Goal: Task Accomplishment & Management: Complete application form

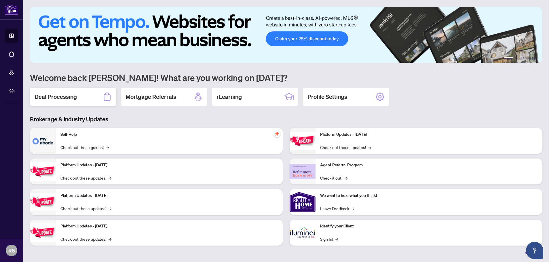
click at [53, 97] on h2 "Deal Processing" at bounding box center [56, 97] width 42 height 8
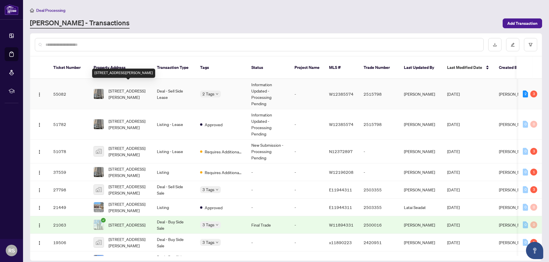
click at [115, 88] on span "[STREET_ADDRESS][PERSON_NAME]" at bounding box center [128, 94] width 39 height 13
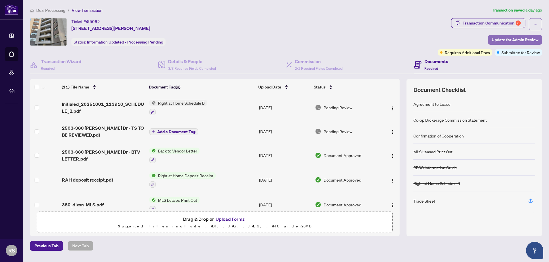
click at [516, 40] on span "Update for Admin Review" at bounding box center [515, 39] width 47 height 9
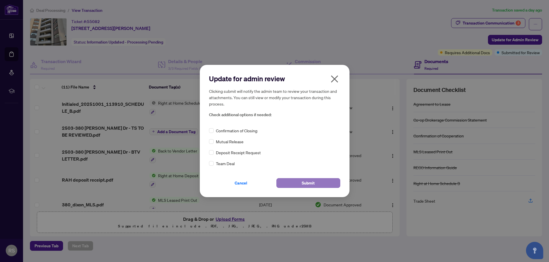
click at [305, 185] on span "Submit" at bounding box center [308, 182] width 13 height 9
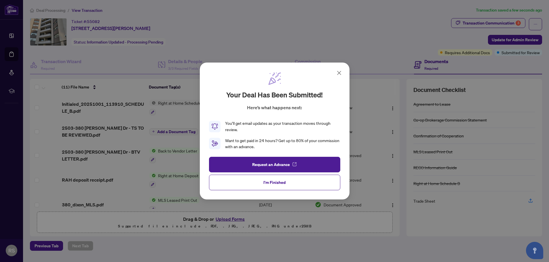
click at [512, 51] on div "Your deal has been submitted! Here’s what happens next: You’ll get email update…" at bounding box center [274, 131] width 549 height 262
click at [343, 74] on div "Your deal has been submitted! Here’s what happens next: You’ll get email update…" at bounding box center [275, 131] width 150 height 137
click at [339, 73] on icon at bounding box center [339, 72] width 3 height 3
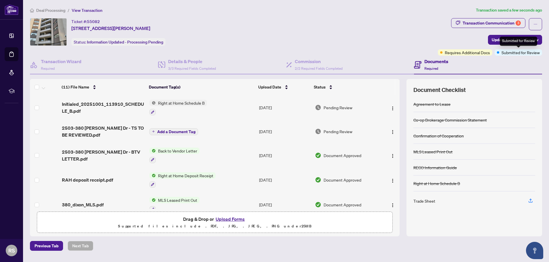
click at [516, 54] on span "Submitted for Review" at bounding box center [521, 52] width 38 height 6
click at [517, 56] on div "Documents Required" at bounding box center [478, 65] width 128 height 19
click at [520, 56] on div "Documents Required" at bounding box center [478, 65] width 128 height 19
click at [518, 55] on span "Submitted for Review" at bounding box center [521, 52] width 38 height 6
click at [511, 56] on div "Documents Required" at bounding box center [478, 65] width 128 height 19
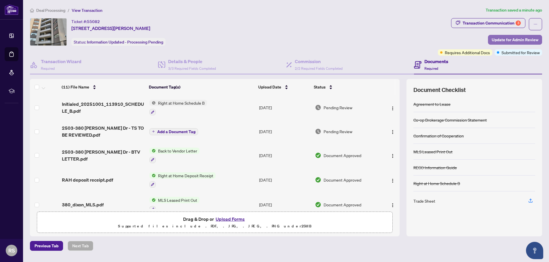
click at [502, 41] on span "Update for Admin Review" at bounding box center [515, 39] width 47 height 9
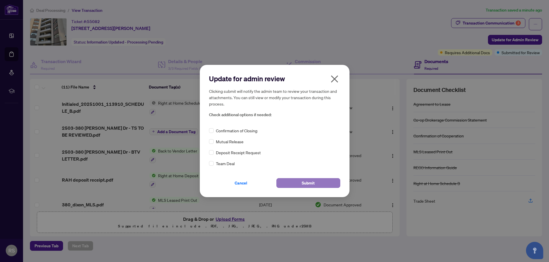
click at [307, 184] on span "Submit" at bounding box center [308, 182] width 13 height 9
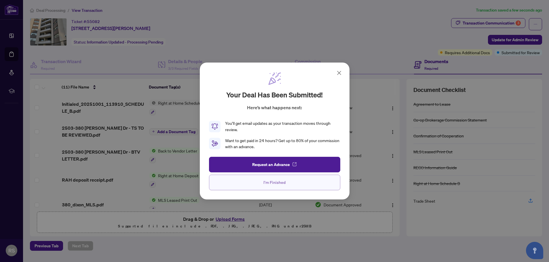
click at [272, 181] on span "I'm Finished" at bounding box center [275, 182] width 22 height 9
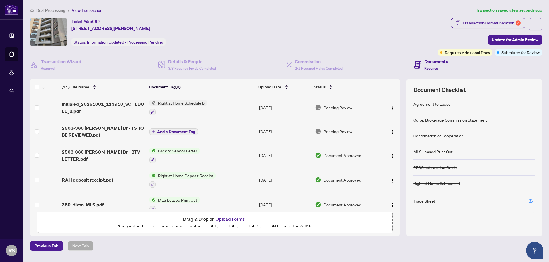
click at [512, 56] on div "Documents Required" at bounding box center [478, 65] width 128 height 19
click at [510, 53] on span "Submitted for Review" at bounding box center [521, 52] width 38 height 6
click at [516, 57] on div "Documents Required" at bounding box center [478, 65] width 128 height 19
click at [517, 53] on span "Submitted for Review" at bounding box center [521, 52] width 38 height 6
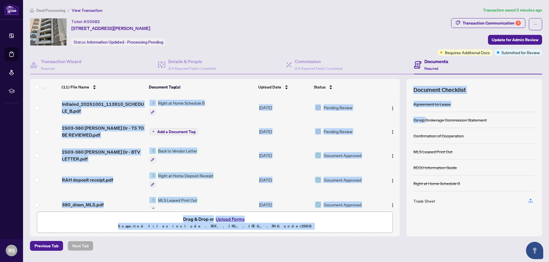
drag, startPoint x: 400, startPoint y: 137, endPoint x: 426, endPoint y: 122, distance: 30.2
click at [426, 123] on div "(11) File Name Document Tag(s) Upload Date Status (11) File Name Document Tag(s…" at bounding box center [286, 157] width 512 height 157
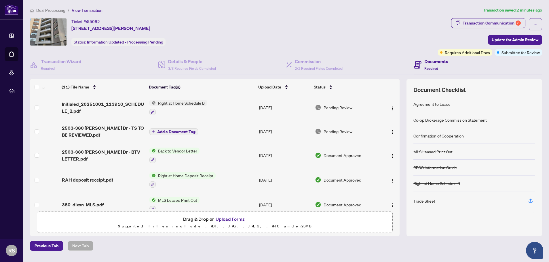
drag, startPoint x: 398, startPoint y: 137, endPoint x: 441, endPoint y: 98, distance: 58.7
click at [441, 98] on div "(11) File Name Document Tag(s) Upload Date Status (11) File Name Document Tag(s…" at bounding box center [286, 157] width 512 height 157
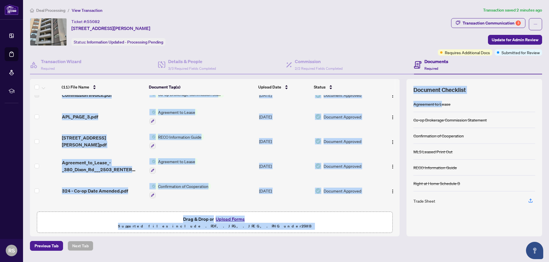
scroll to position [143, 0]
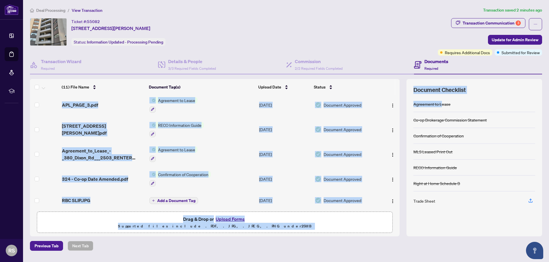
click at [390, 221] on span "Drag & Drop or Upload Forms Supported files include .PDF, .JPG, .JPEG, .PNG und…" at bounding box center [214, 222] width 355 height 21
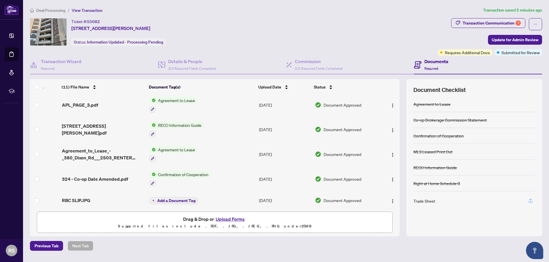
click at [531, 201] on icon "button" at bounding box center [530, 200] width 5 height 5
drag, startPoint x: 398, startPoint y: 192, endPoint x: 399, endPoint y: 125, distance: 67.7
click at [399, 125] on div "(11) File Name Document Tag(s) Upload Date Status Initialed_20251001_113910_SCH…" at bounding box center [215, 151] width 370 height 113
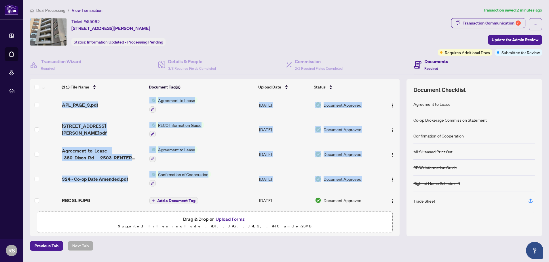
drag, startPoint x: 398, startPoint y: 178, endPoint x: 398, endPoint y: 136, distance: 42.1
click at [398, 136] on div "(11) File Name Document Tag(s) Upload Date Status Initialed_20251001_113910_SCH…" at bounding box center [215, 151] width 370 height 113
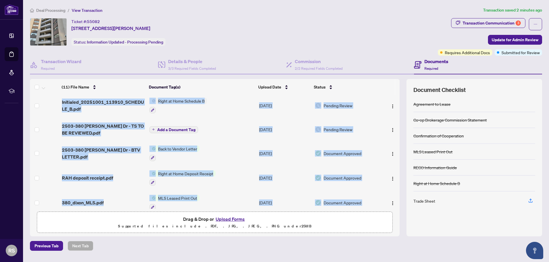
scroll to position [0, 0]
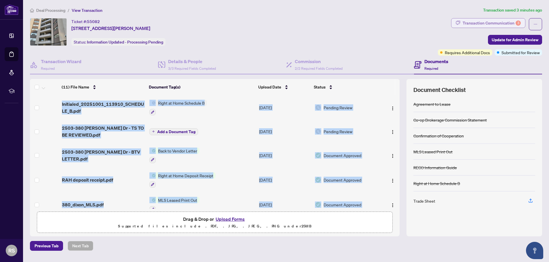
click at [495, 23] on div "Transaction Communication 3" at bounding box center [492, 22] width 58 height 9
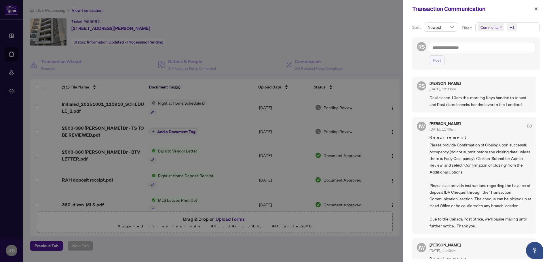
click at [359, 50] on div at bounding box center [274, 131] width 549 height 262
click at [536, 8] on icon "close" at bounding box center [536, 9] width 4 height 4
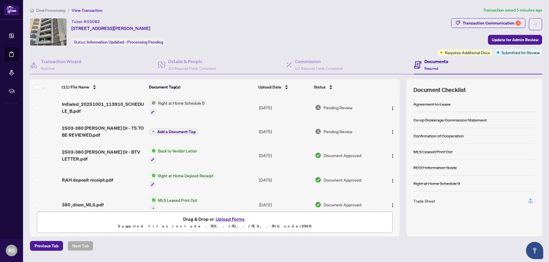
click at [433, 66] on span "Required" at bounding box center [432, 68] width 14 height 4
click at [432, 61] on h4 "Documents" at bounding box center [437, 61] width 24 height 7
click at [429, 67] on span "Required" at bounding box center [432, 68] width 14 height 4
click at [428, 62] on h4 "Documents" at bounding box center [437, 61] width 24 height 7
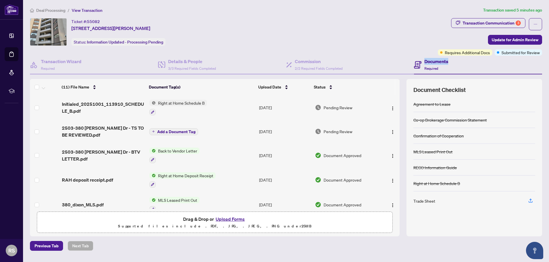
click at [428, 62] on h4 "Documents" at bounding box center [437, 61] width 24 height 7
click at [428, 68] on span "Required" at bounding box center [432, 68] width 14 height 4
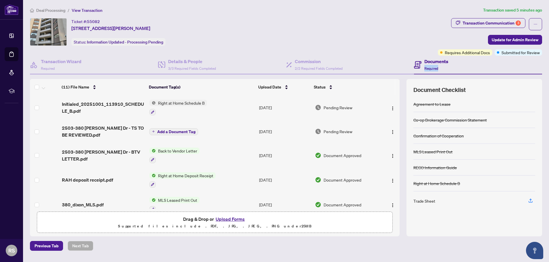
click at [428, 68] on span "Required" at bounding box center [432, 68] width 14 height 4
click at [418, 65] on icon at bounding box center [418, 65] width 2 height 1
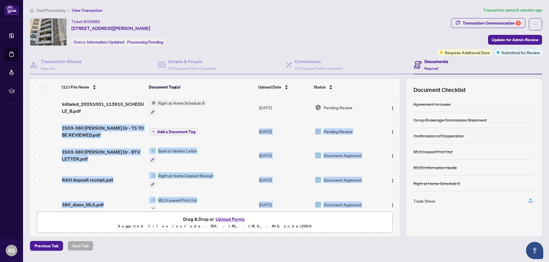
drag, startPoint x: 398, startPoint y: 118, endPoint x: 394, endPoint y: 194, distance: 76.5
click at [394, 194] on tbody "(11) File Name Document Tag(s) Upload Date Status Initialed_20251001_113910_SCH…" at bounding box center [215, 223] width 370 height 257
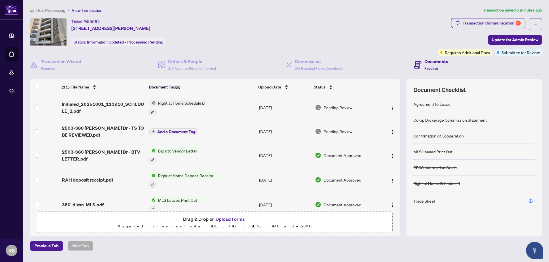
click at [383, 52] on div "Ticket #: 55082 [STREET_ADDRESS][PERSON_NAME] Status: Information Updated - Pro…" at bounding box center [233, 36] width 408 height 37
drag, startPoint x: 398, startPoint y: 104, endPoint x: 394, endPoint y: 141, distance: 36.6
click at [394, 141] on tbody "(11) File Name Document Tag(s) Upload Date Status Initialed_20251001_113910_SCH…" at bounding box center [215, 223] width 370 height 257
click at [432, 61] on h4 "Documents" at bounding box center [437, 61] width 24 height 7
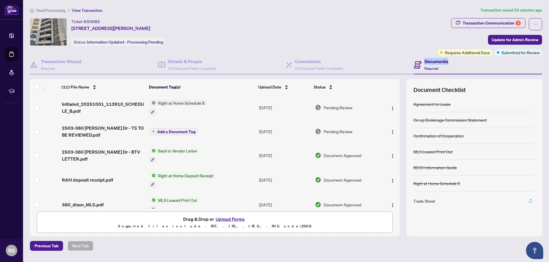
click at [531, 202] on icon "button" at bounding box center [530, 200] width 5 height 5
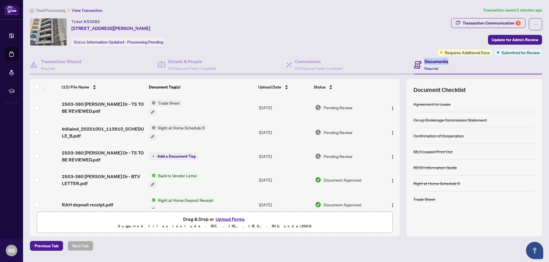
click at [435, 61] on h4 "Documents" at bounding box center [437, 61] width 24 height 7
click at [429, 68] on span "Required" at bounding box center [432, 68] width 14 height 4
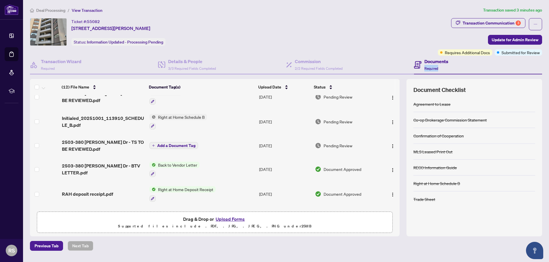
scroll to position [8, 0]
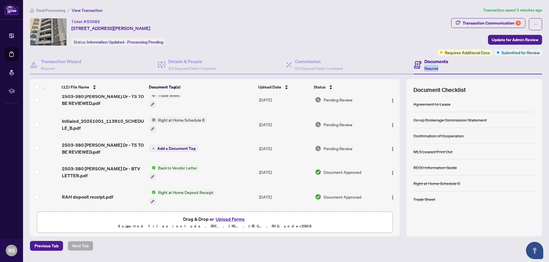
click at [181, 147] on span "Add a Document Tag" at bounding box center [176, 148] width 38 height 4
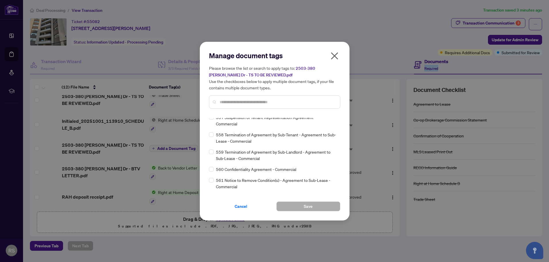
scroll to position [3898, 0]
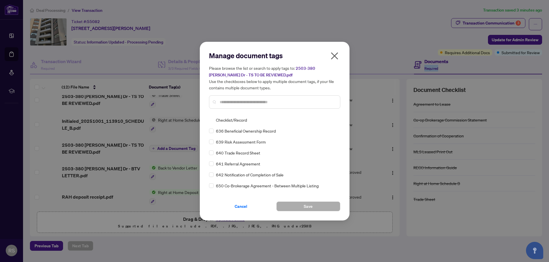
click at [240, 205] on span "Cancel" at bounding box center [241, 206] width 13 height 9
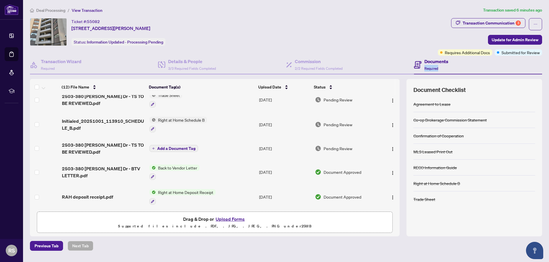
click at [231, 220] on button "Upload Forms" at bounding box center [230, 218] width 33 height 7
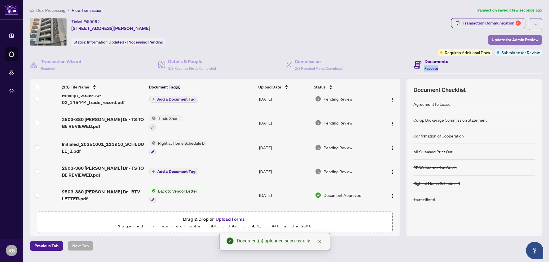
click at [513, 39] on span "Update for Admin Review" at bounding box center [515, 39] width 47 height 9
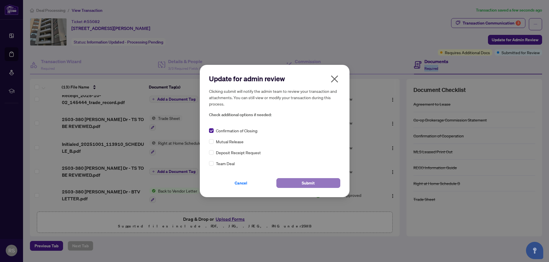
click at [310, 181] on span "Submit" at bounding box center [308, 182] width 13 height 9
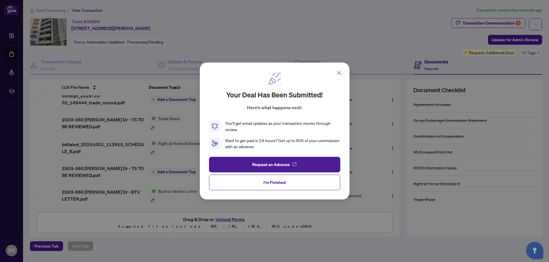
click at [338, 74] on icon at bounding box center [339, 72] width 7 height 7
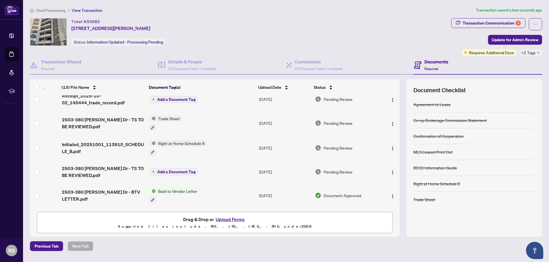
click at [538, 52] on icon "down" at bounding box center [538, 52] width 3 height 3
click at [497, 65] on span "Received Confirmation of Closing" at bounding box center [516, 65] width 43 height 6
click at [514, 100] on div "Agreement to Lease" at bounding box center [475, 104] width 122 height 16
click at [430, 69] on span "Required" at bounding box center [432, 69] width 14 height 4
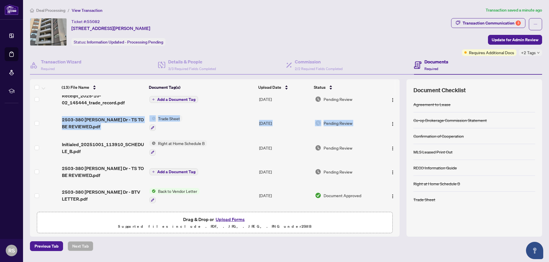
scroll to position [0, 0]
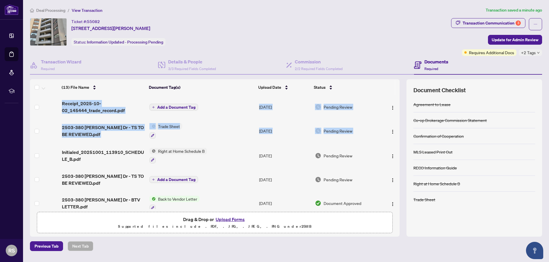
drag, startPoint x: 398, startPoint y: 117, endPoint x: 401, endPoint y: 83, distance: 34.1
click at [401, 83] on div "(13) File Name Document Tag(s) Upload Date Status (13) File Name Document Tag(s…" at bounding box center [286, 157] width 512 height 157
click at [516, 41] on span "Update for Admin Review" at bounding box center [515, 39] width 47 height 9
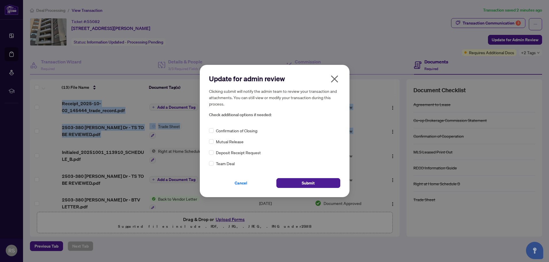
click at [335, 79] on icon "close" at bounding box center [334, 78] width 7 height 7
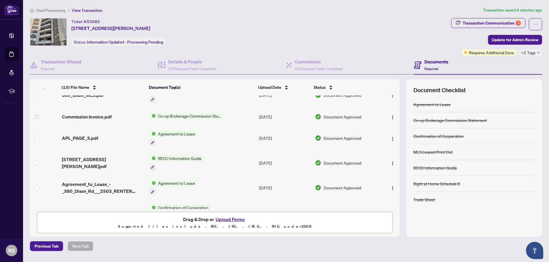
scroll to position [190, 0]
